Goal: Find specific page/section: Find specific page/section

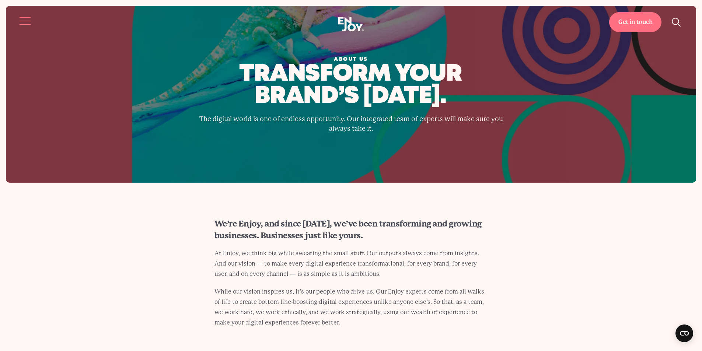
click at [25, 20] on button "Site navigation" at bounding box center [25, 20] width 15 height 15
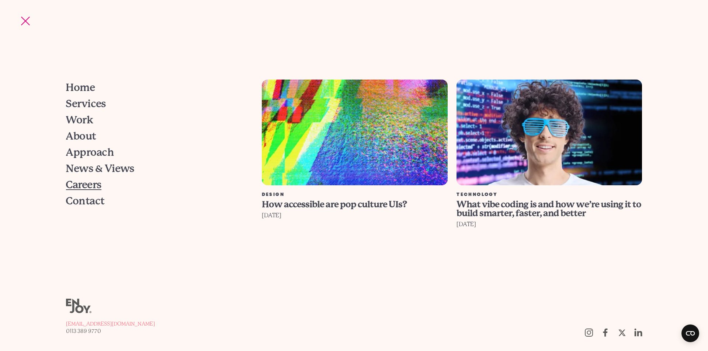
click at [84, 186] on span "Careers" at bounding box center [83, 185] width 35 height 10
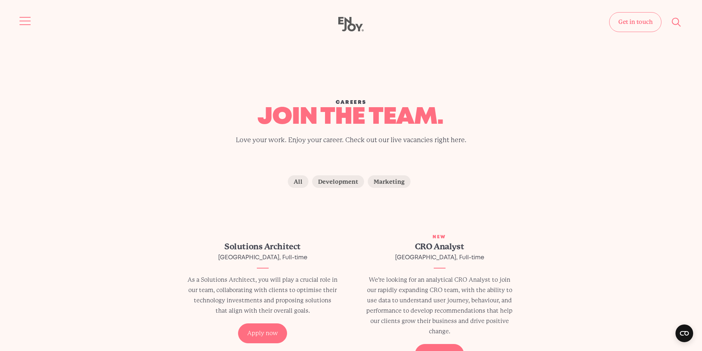
click at [21, 22] on button "Site navigation" at bounding box center [25, 20] width 15 height 15
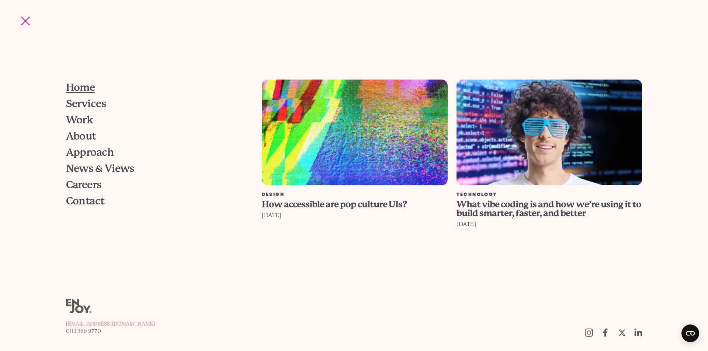
click at [84, 89] on span "Home" at bounding box center [80, 88] width 29 height 10
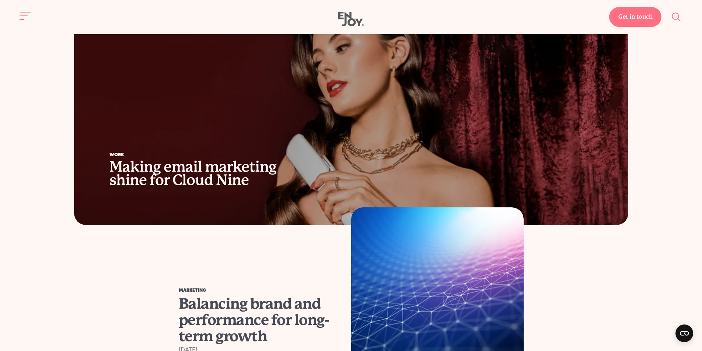
scroll to position [516, 0]
click at [672, 17] on button "Site search" at bounding box center [676, 16] width 15 height 15
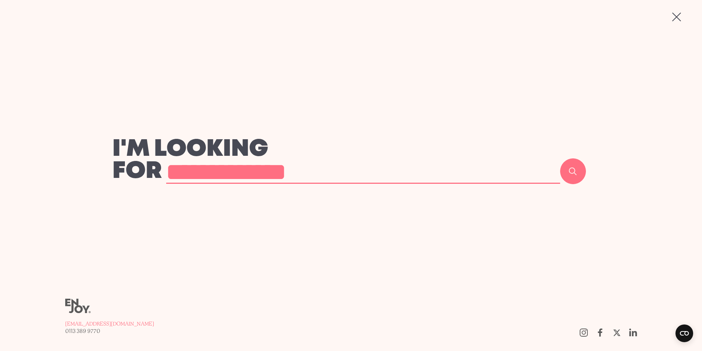
type input "**********"
click at [560, 158] on button "Search" at bounding box center [573, 171] width 26 height 26
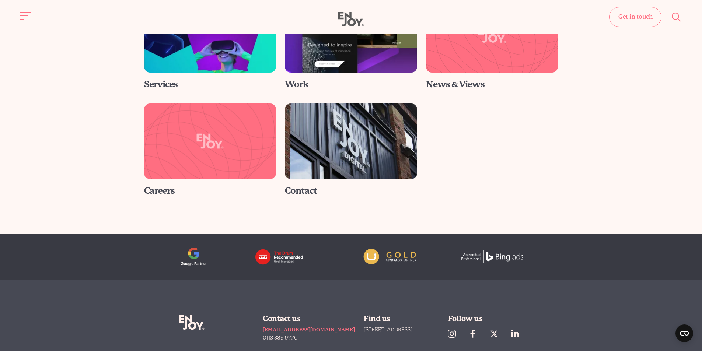
scroll to position [221, 0]
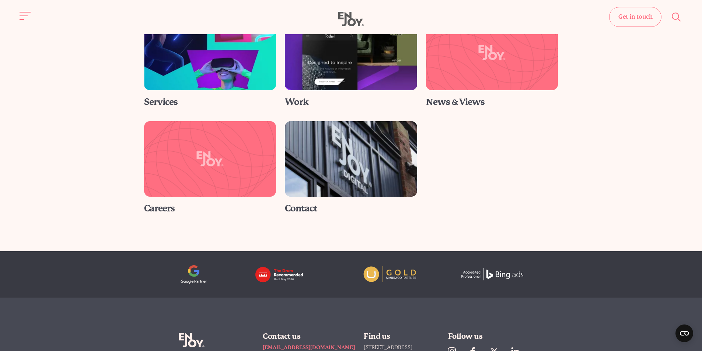
click at [311, 179] on img at bounding box center [351, 159] width 146 height 83
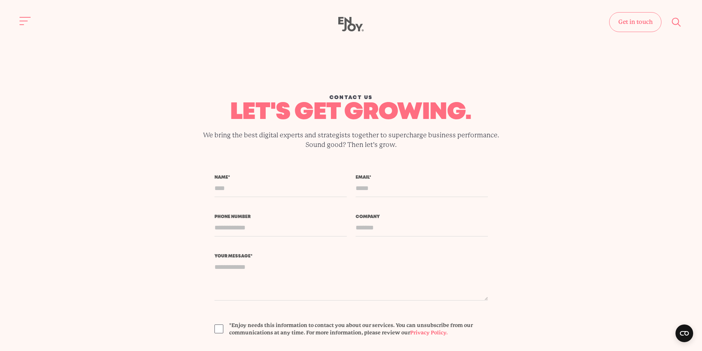
click at [14, 22] on div "Get in touch Home Services Work About" at bounding box center [351, 24] width 702 height 15
click at [23, 22] on button "Site navigation" at bounding box center [25, 20] width 15 height 15
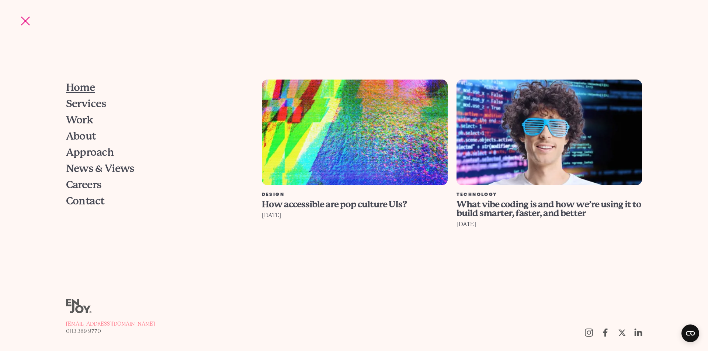
click at [84, 86] on span "Home" at bounding box center [80, 88] width 29 height 10
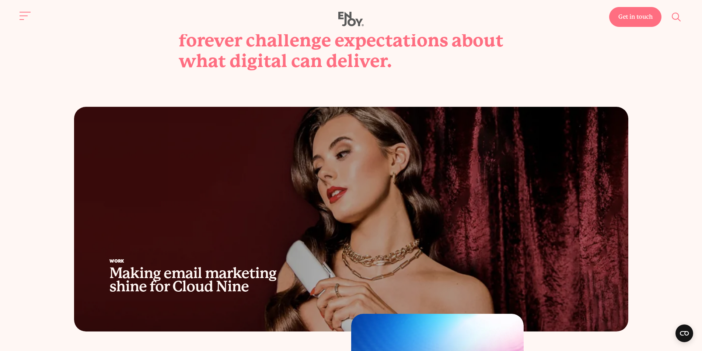
scroll to position [332, 0]
